Goal: Navigation & Orientation: Find specific page/section

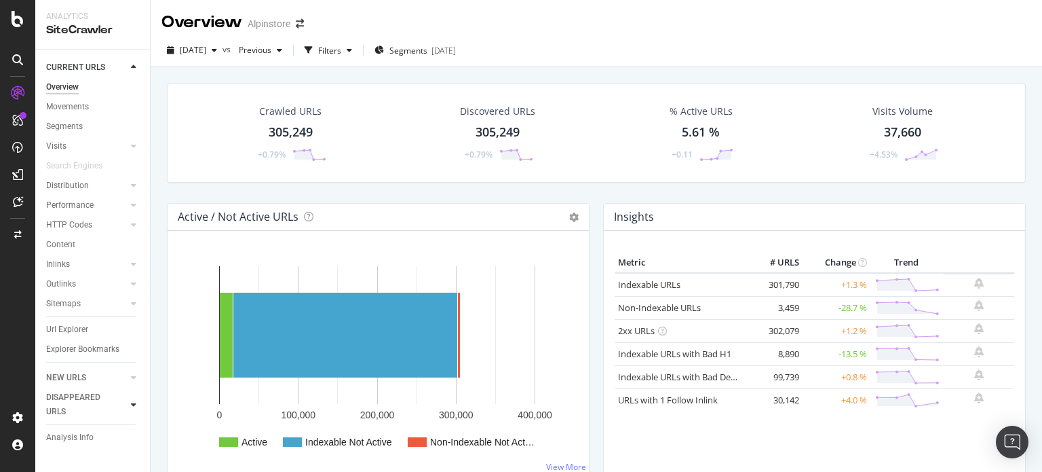
click at [131, 402] on icon at bounding box center [133, 404] width 5 height 8
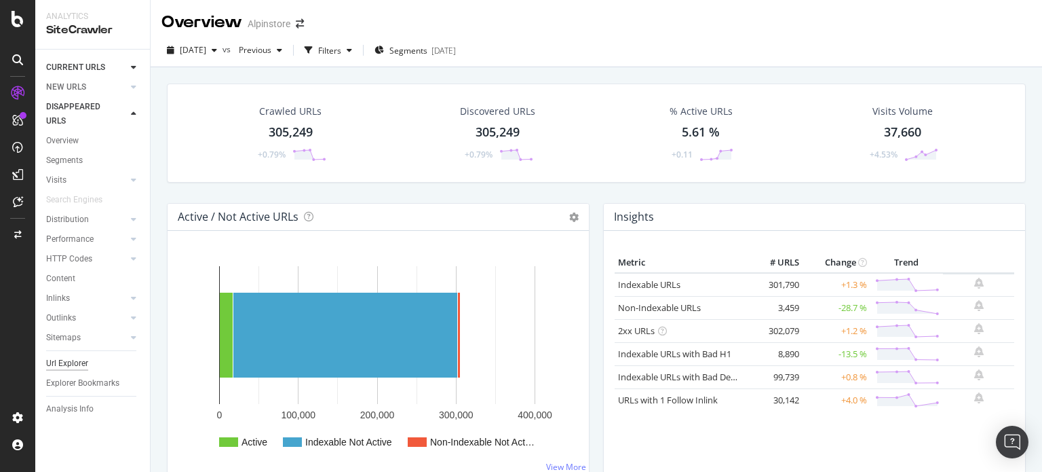
click at [81, 362] on div "Url Explorer" at bounding box center [67, 363] width 42 height 14
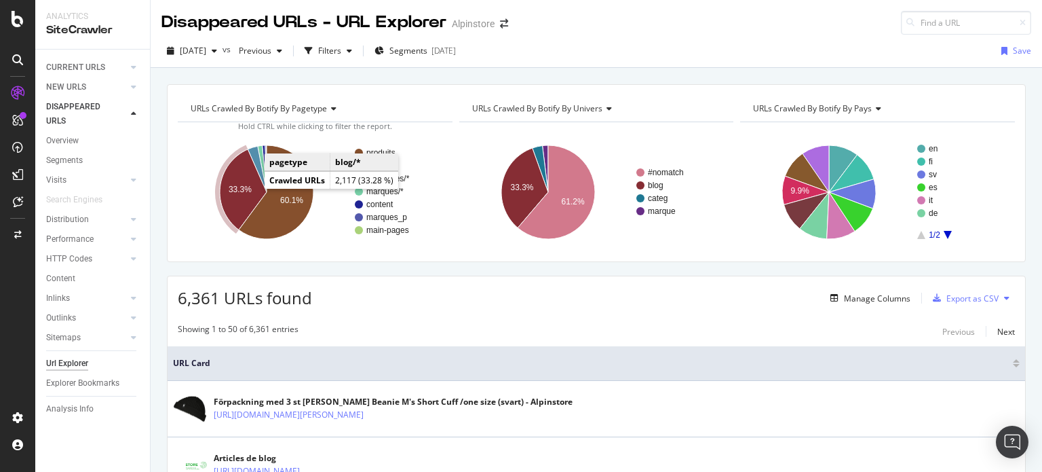
scroll to position [271, 0]
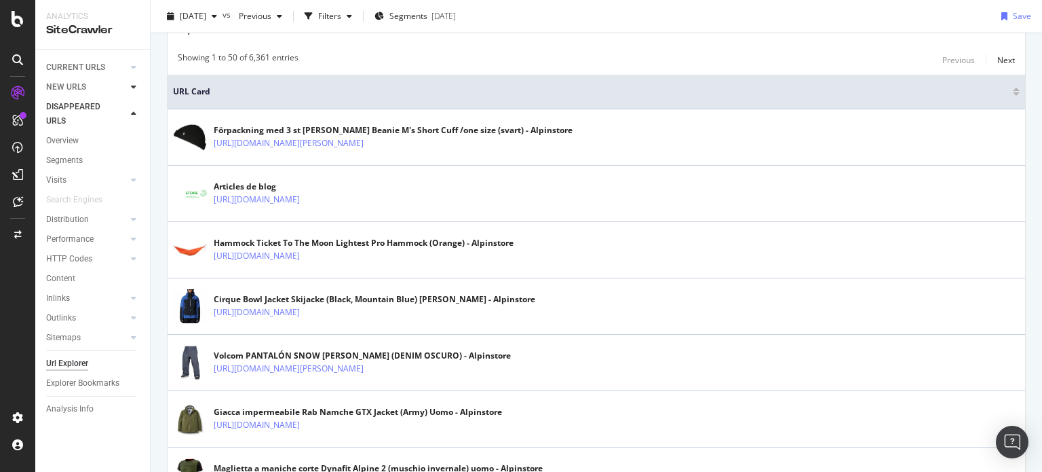
click at [137, 86] on div at bounding box center [134, 87] width 14 height 14
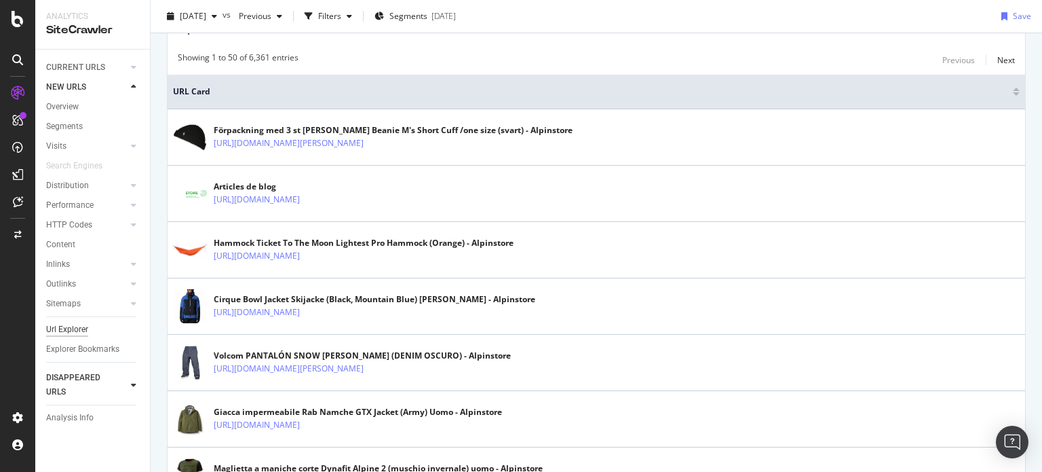
click at [65, 326] on div "Url Explorer" at bounding box center [67, 329] width 42 height 14
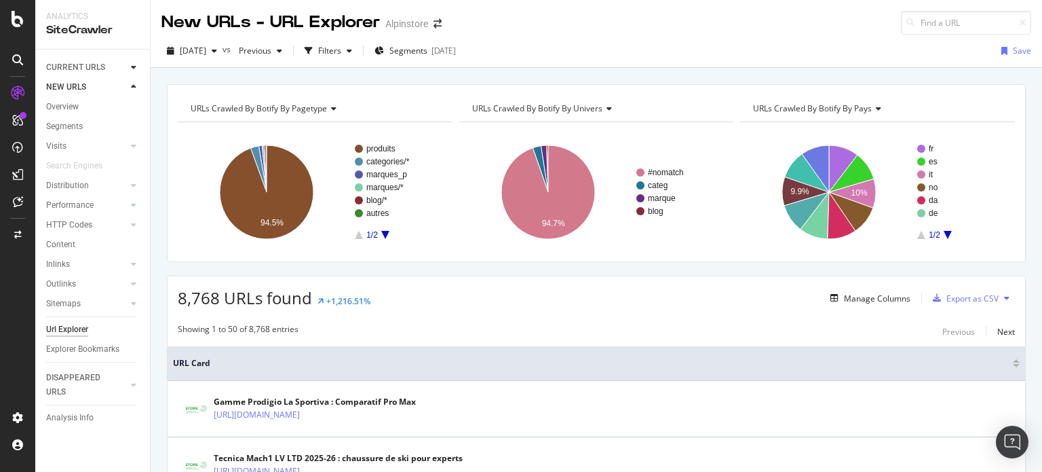
click at [128, 69] on div at bounding box center [134, 67] width 14 height 14
click at [71, 88] on div "Overview" at bounding box center [62, 87] width 33 height 14
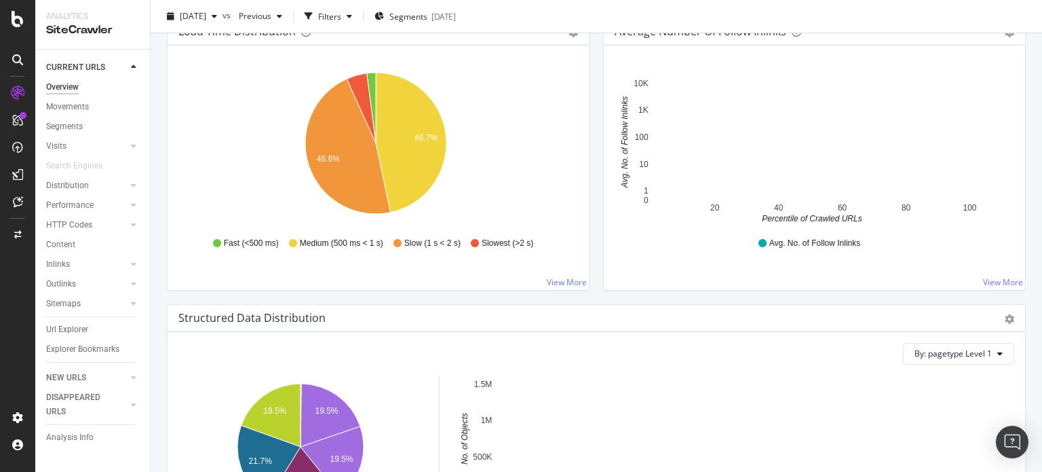
scroll to position [1154, 0]
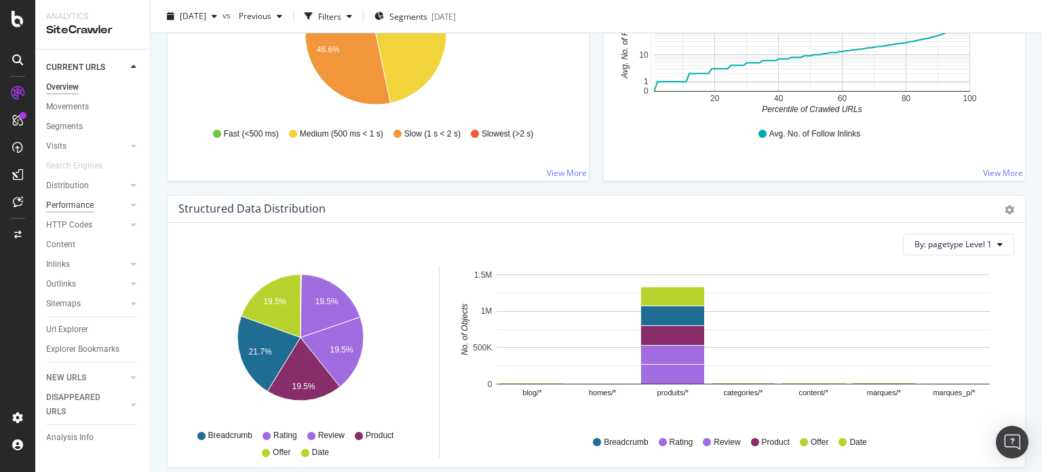
click at [90, 208] on div "Performance" at bounding box center [70, 205] width 48 height 14
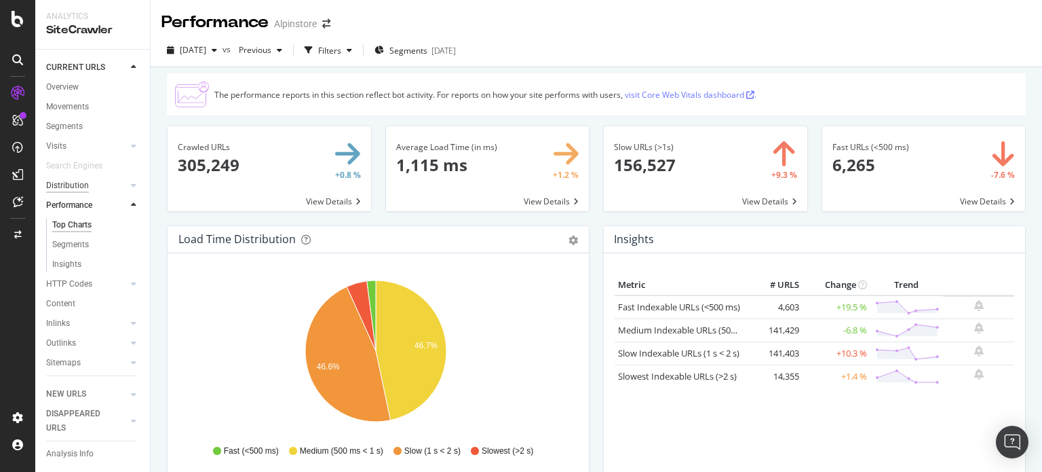
click at [75, 183] on div "Distribution" at bounding box center [67, 185] width 43 height 14
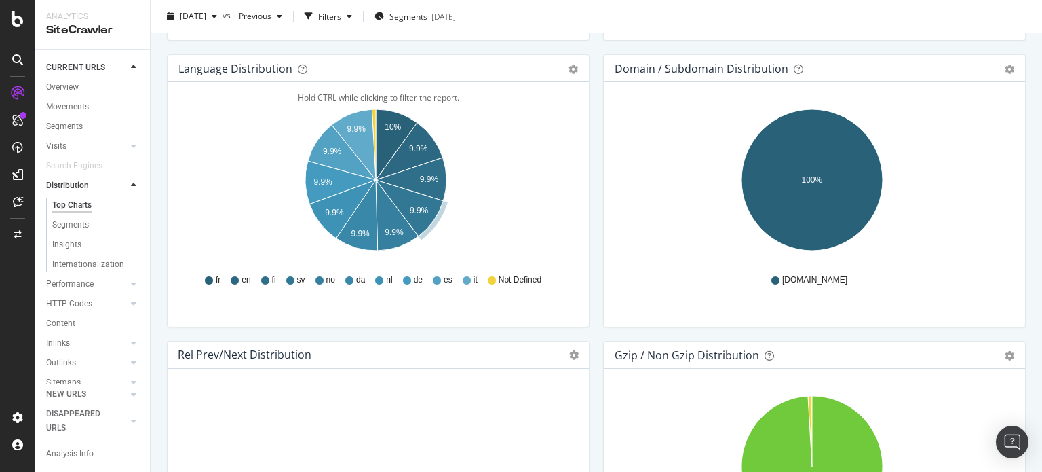
scroll to position [1968, 0]
